Goal: Navigation & Orientation: Find specific page/section

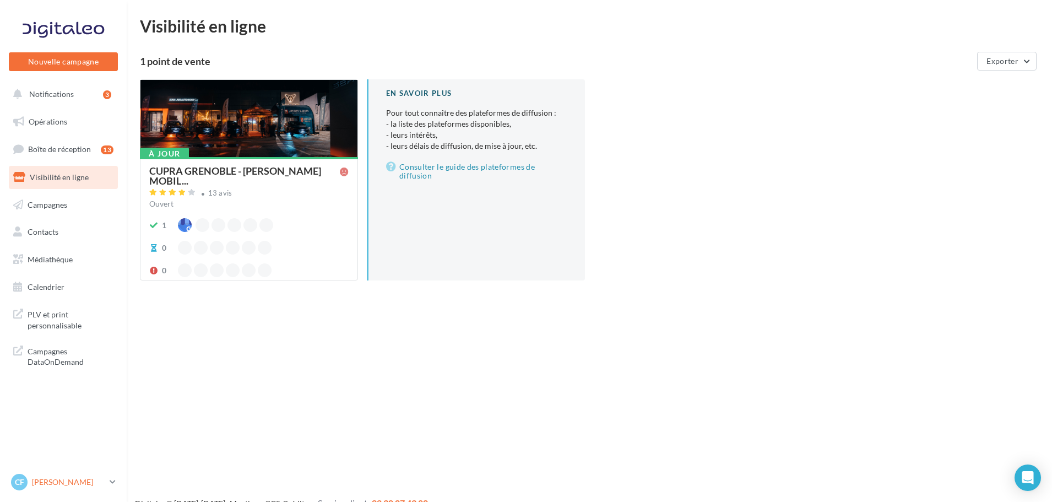
click at [79, 482] on p "[PERSON_NAME]" at bounding box center [68, 482] width 73 height 11
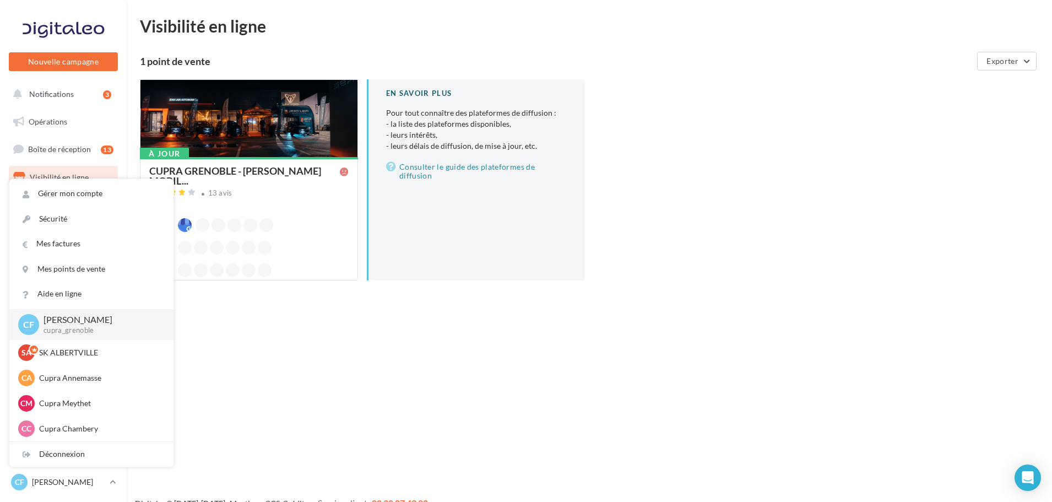
click at [255, 333] on div "Nouvelle campagne Nouvelle campagne Notifications 3 Opérations Boîte de récepti…" at bounding box center [526, 269] width 1052 height 502
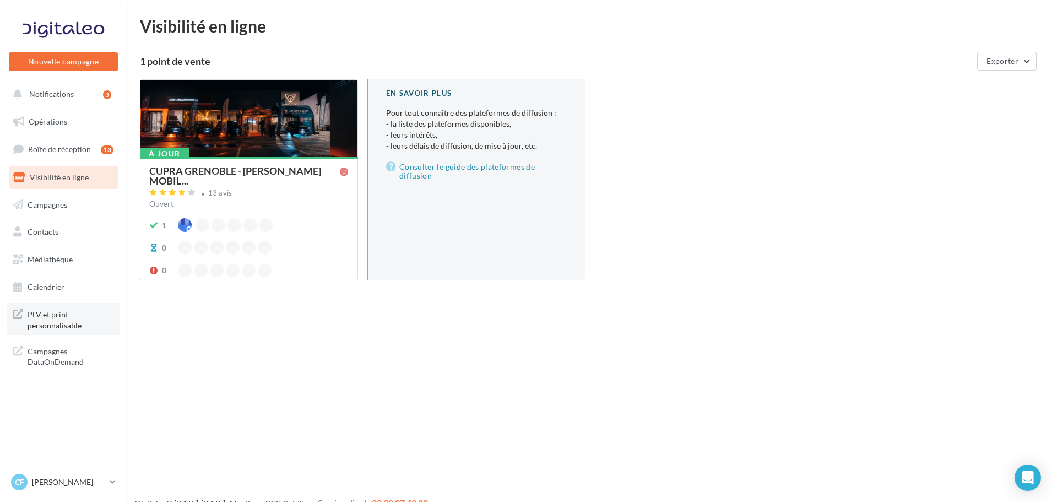
click at [61, 320] on span "PLV et print personnalisable" at bounding box center [71, 319] width 86 height 24
click at [69, 323] on span "PLV et print personnalisable" at bounding box center [71, 319] width 86 height 24
click at [82, 324] on span "PLV et print personnalisable" at bounding box center [71, 319] width 86 height 24
click at [48, 489] on div "CF Cupra [PERSON_NAME] cupra_grenoble" at bounding box center [58, 482] width 94 height 17
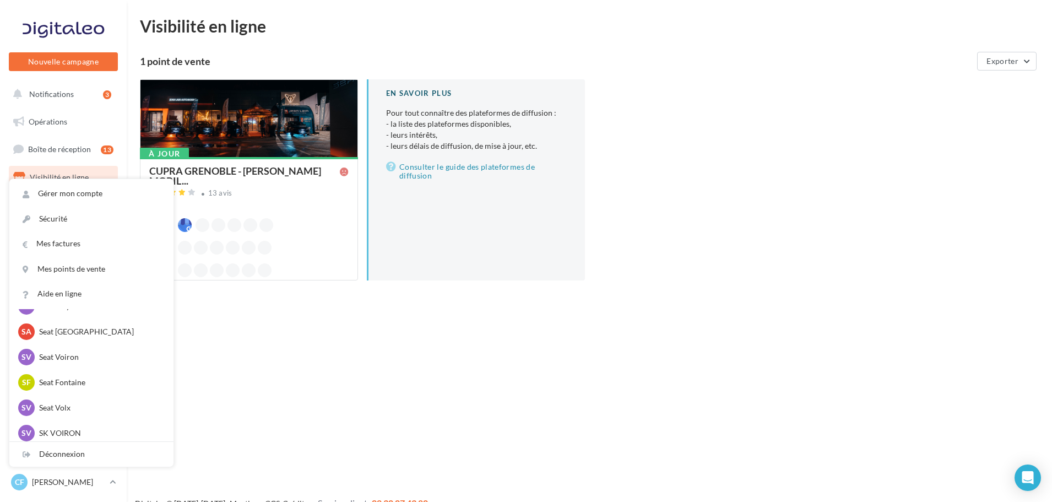
scroll to position [266, 0]
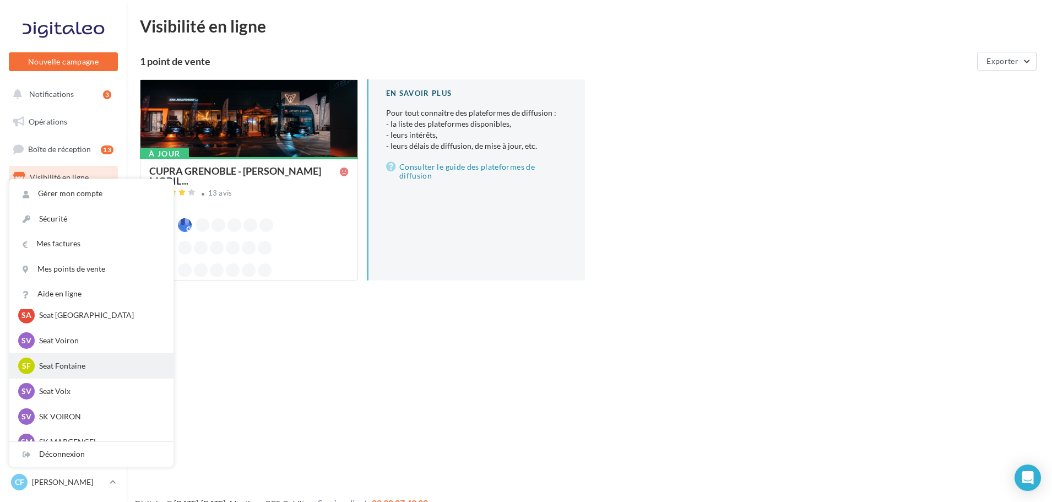
click at [78, 365] on p "Seat Fontaine" at bounding box center [99, 365] width 121 height 11
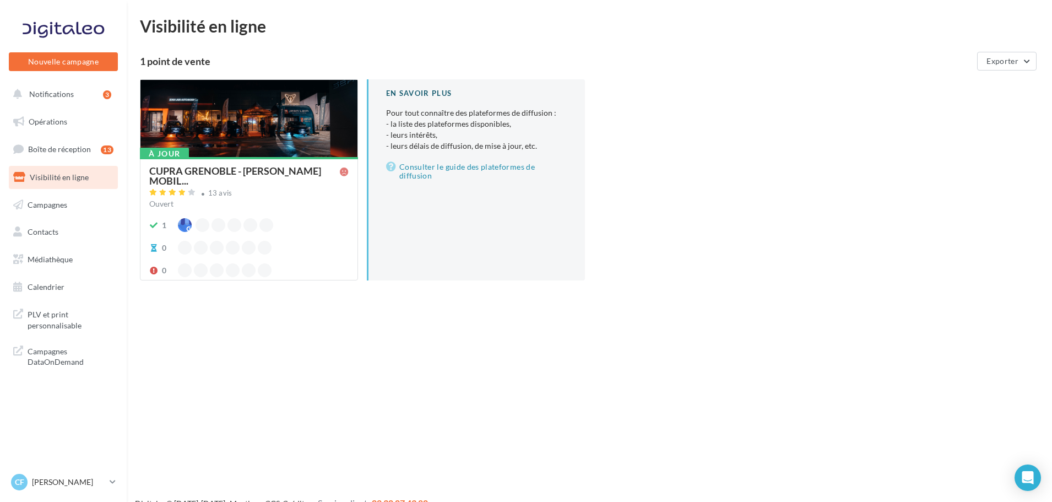
click at [283, 107] on div at bounding box center [249, 119] width 217 height 78
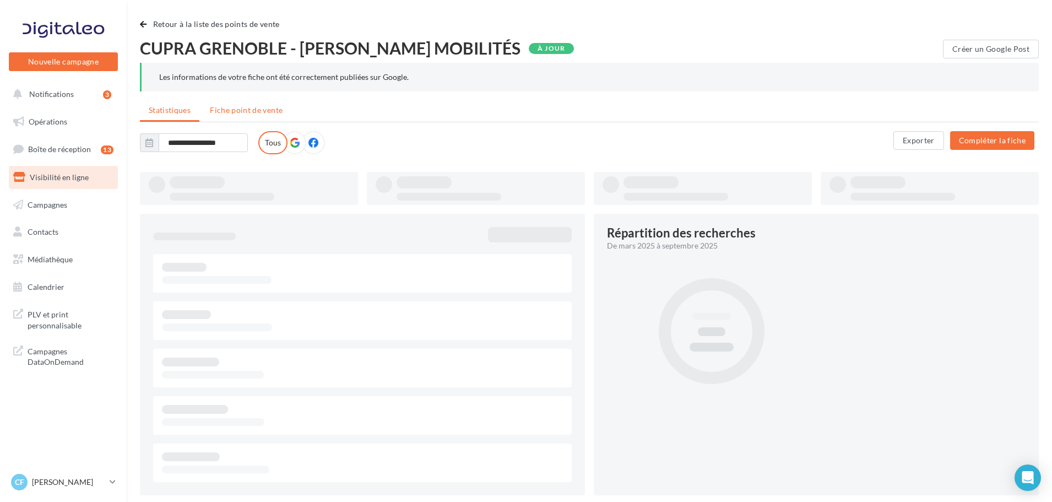
type input "**********"
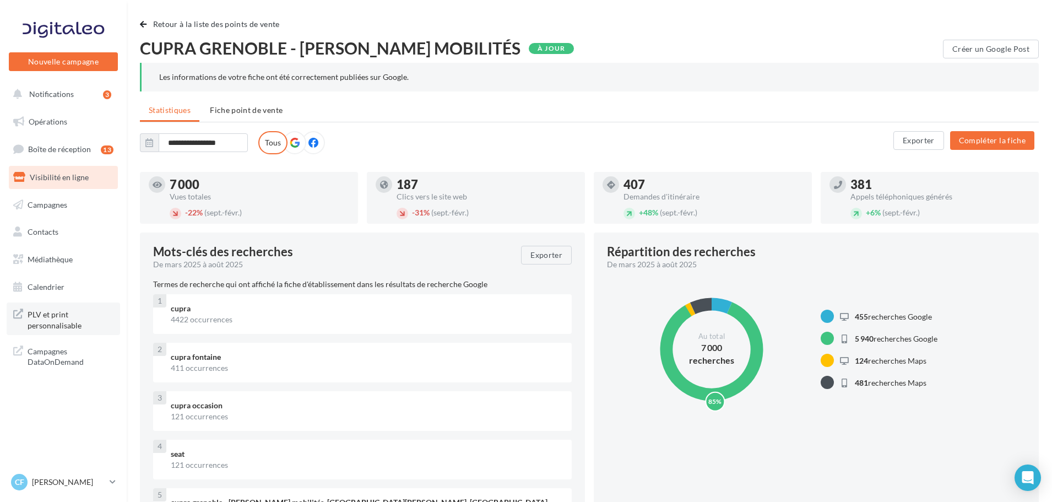
click at [62, 320] on span "PLV et print personnalisable" at bounding box center [71, 319] width 86 height 24
click at [65, 489] on div "CF Cupra [PERSON_NAME] cupra_grenoble" at bounding box center [58, 482] width 94 height 17
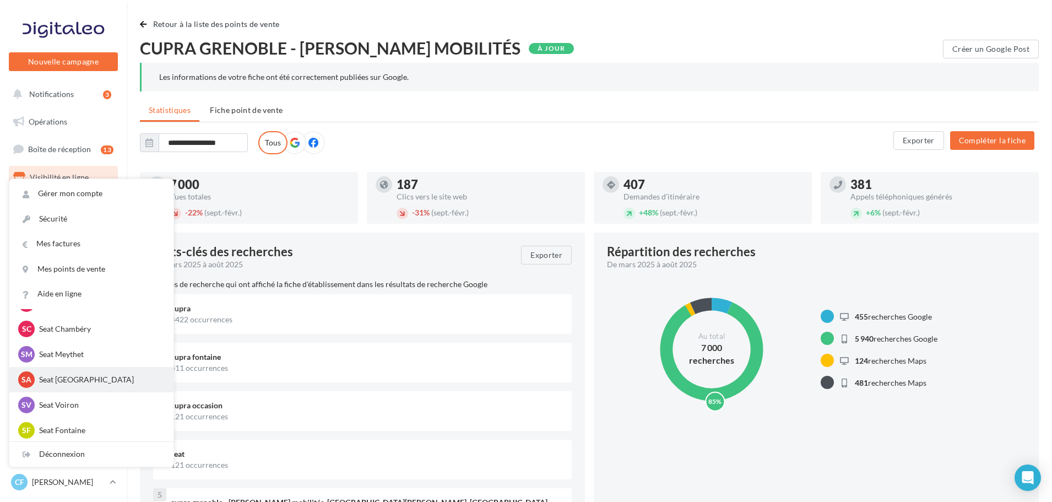
scroll to position [220, 0]
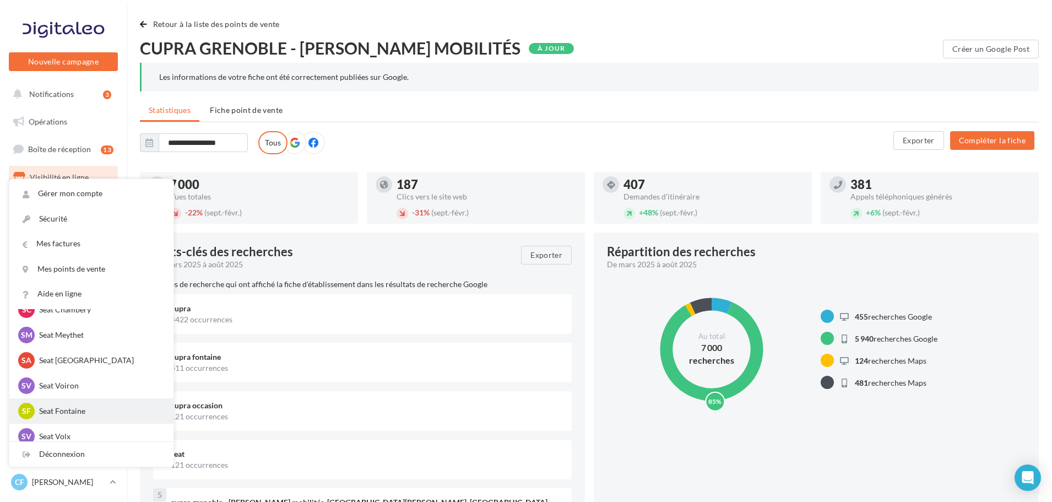
click at [25, 412] on span "SF" at bounding box center [26, 411] width 9 height 11
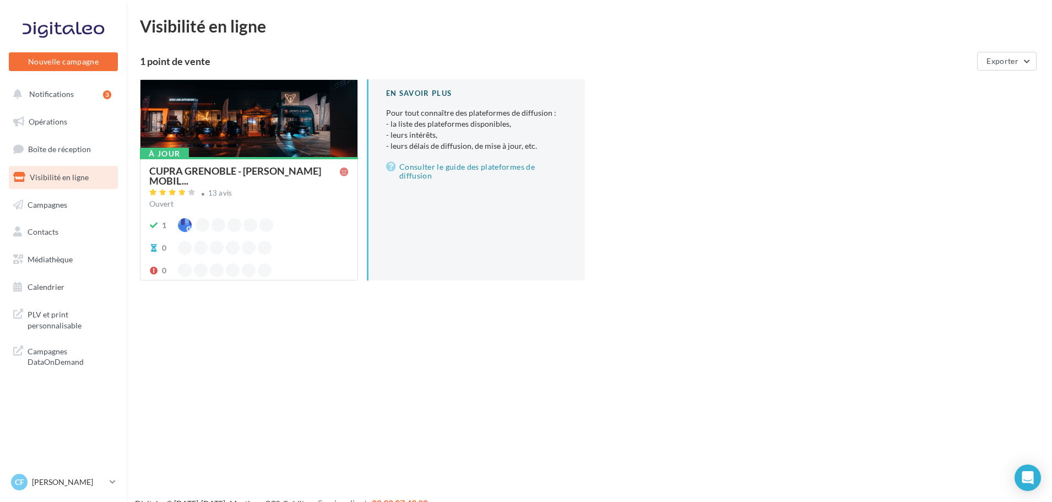
scroll to position [18, 0]
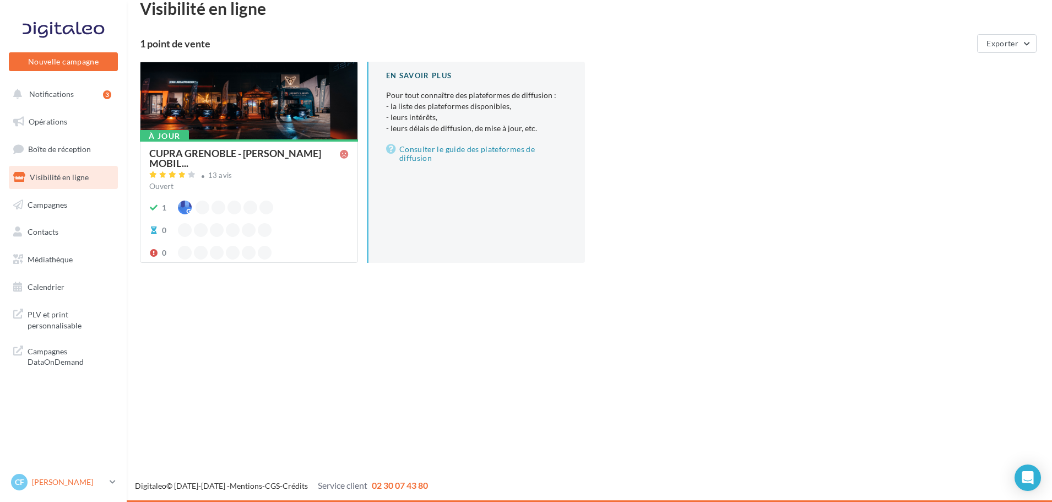
click at [49, 485] on p "[PERSON_NAME]" at bounding box center [68, 482] width 73 height 11
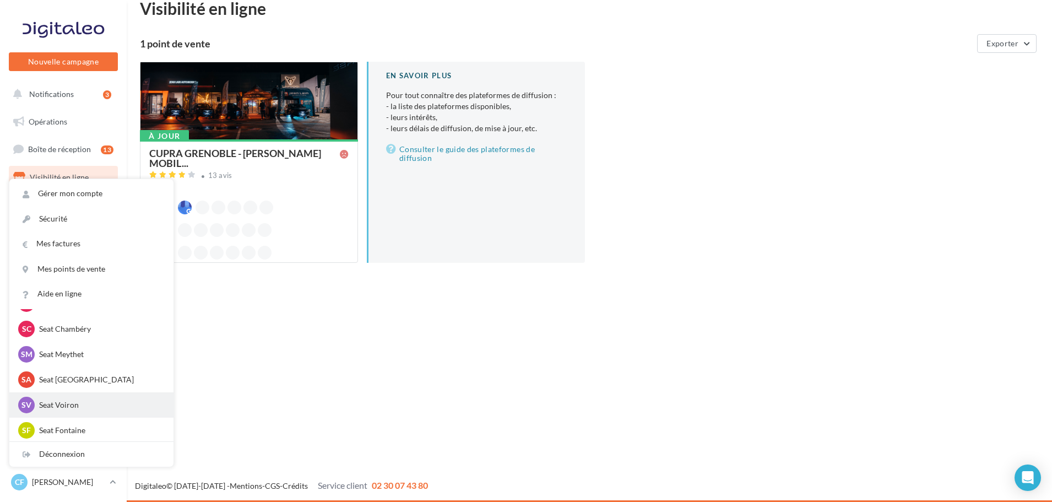
scroll to position [220, 0]
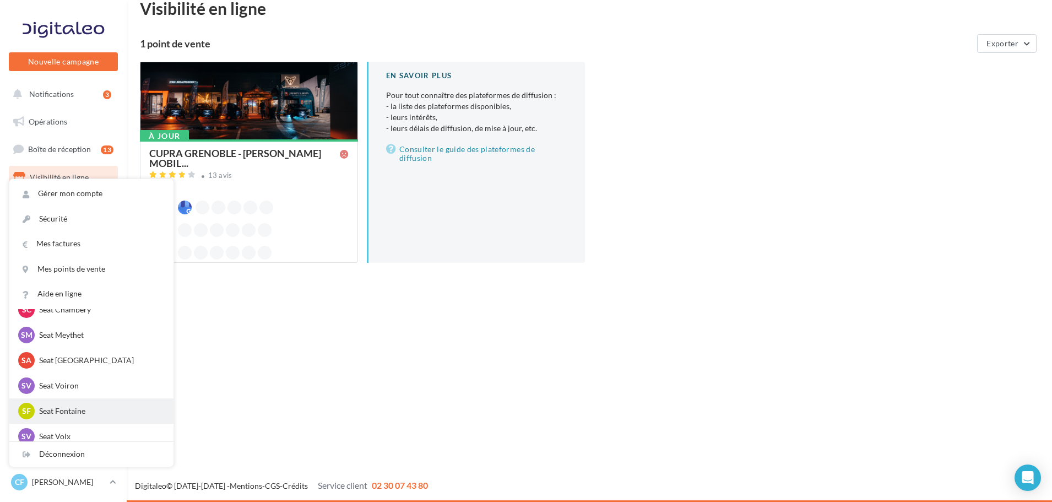
click at [55, 410] on p "Seat Fontaine" at bounding box center [99, 411] width 121 height 11
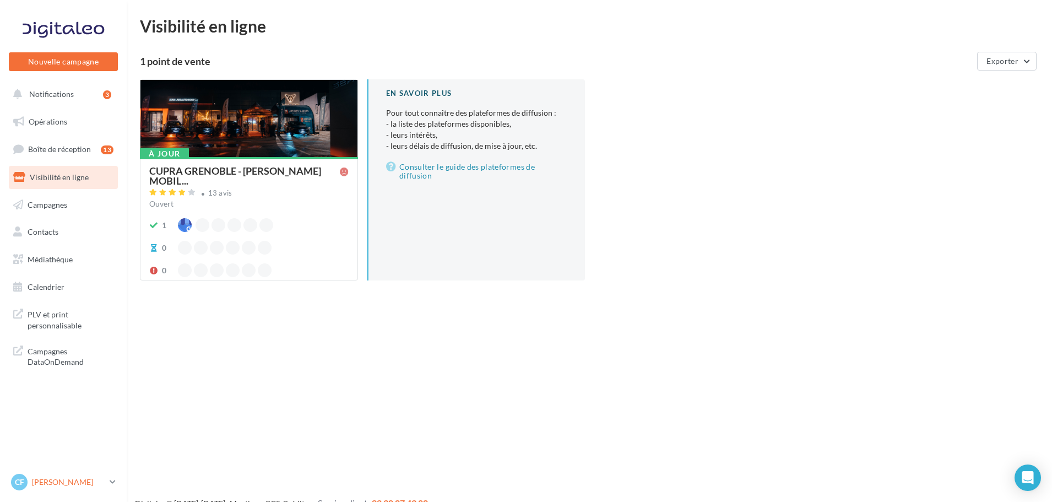
click at [106, 478] on link "CF Cupra Fontaine cupra_grenoble" at bounding box center [63, 482] width 109 height 21
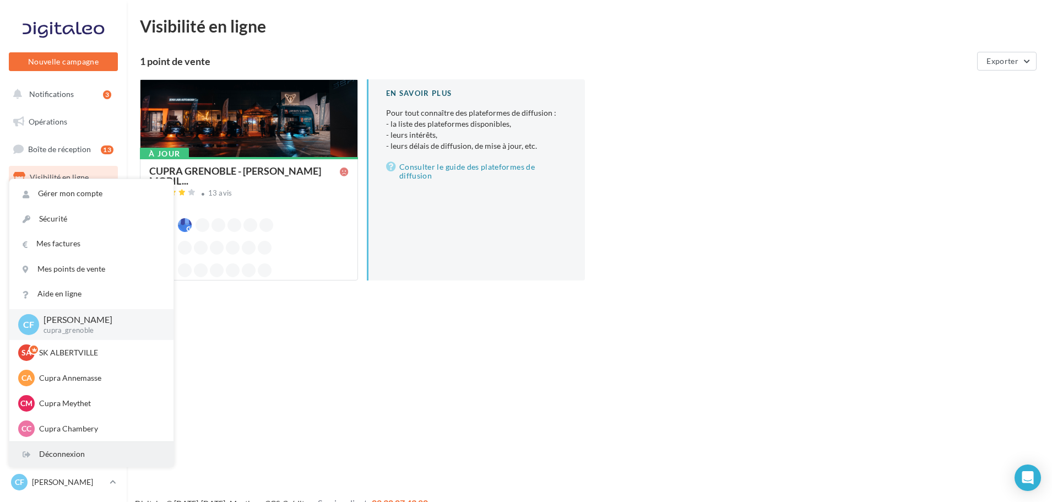
click at [72, 452] on div "Déconnexion" at bounding box center [91, 454] width 164 height 25
